Goal: Task Accomplishment & Management: Use online tool/utility

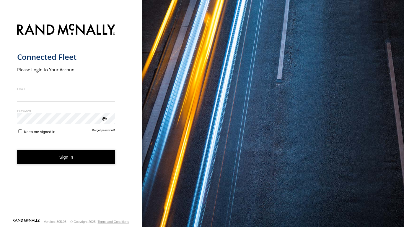
type input "**********"
click at [52, 163] on button "Sign in" at bounding box center [66, 157] width 98 height 14
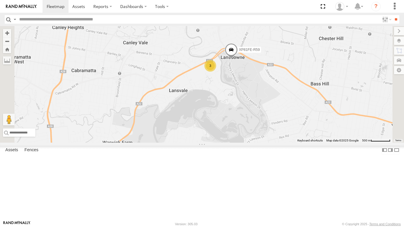
click at [382, 154] on label at bounding box center [385, 149] width 6 height 9
click at [394, 154] on label at bounding box center [397, 149] width 6 height 9
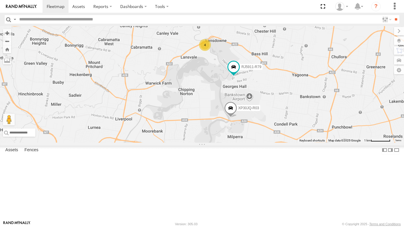
click at [398, 41] on label at bounding box center [399, 41] width 10 height 8
click at [0, 0] on span "Basemaps" at bounding box center [0, 0] width 0 height 0
click at [0, 0] on span "Satellite + Roadmap" at bounding box center [0, 0] width 0 height 0
click at [0, 0] on span "Overlays" at bounding box center [0, 0] width 0 height 0
click at [0, 0] on span "Traffic" at bounding box center [0, 0] width 0 height 0
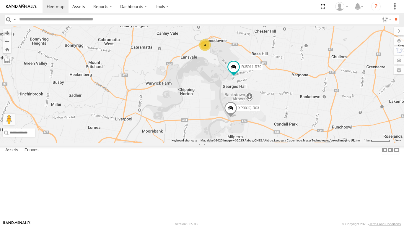
click at [394, 32] on label at bounding box center [399, 31] width 10 height 8
